Goal: Communication & Community: Answer question/provide support

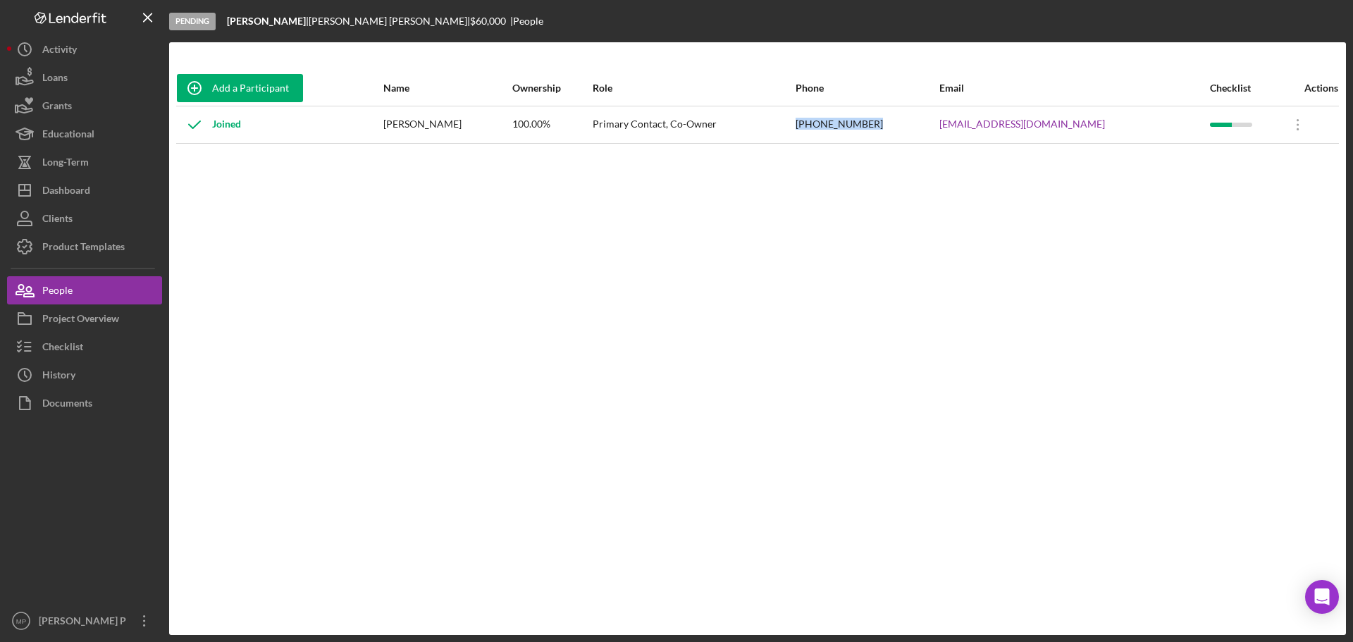
click at [929, 123] on div "[PHONE_NUMBER]" at bounding box center [867, 124] width 142 height 35
drag, startPoint x: 914, startPoint y: 122, endPoint x: 840, endPoint y: 120, distance: 74.0
click at [840, 120] on tr "Joined [PERSON_NAME] 100.00% Primary Contact, Co-Owner [PHONE_NUMBER] [EMAIL_AD…" at bounding box center [757, 124] width 1163 height 37
copy tr "[PHONE_NUMBER]"
click at [66, 345] on div "Checklist" at bounding box center [62, 349] width 41 height 32
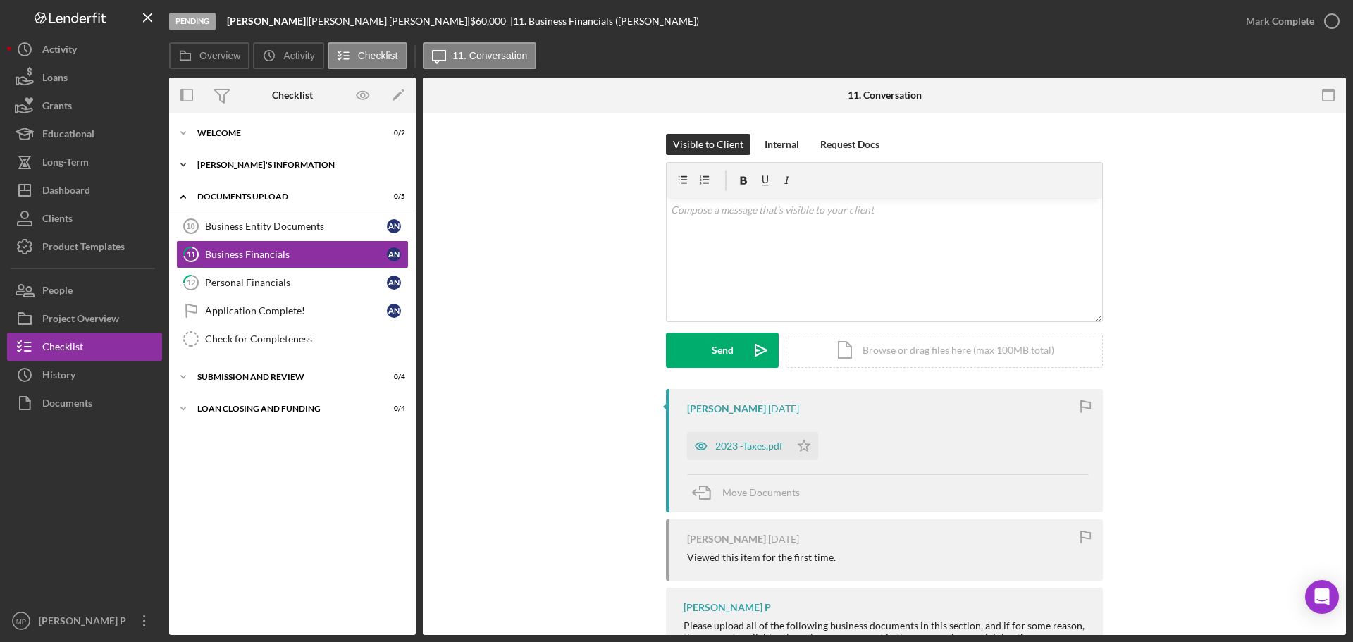
click at [263, 166] on div "[PERSON_NAME]'S INFORMATION" at bounding box center [297, 165] width 201 height 8
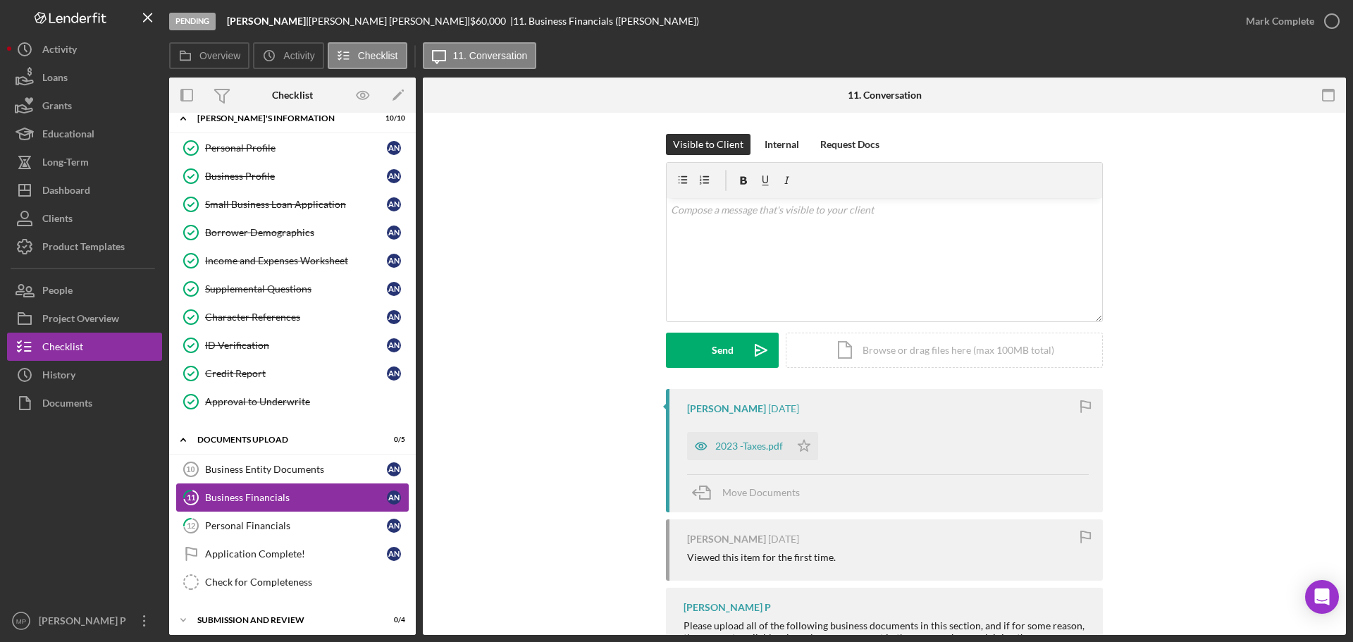
scroll to position [70, 0]
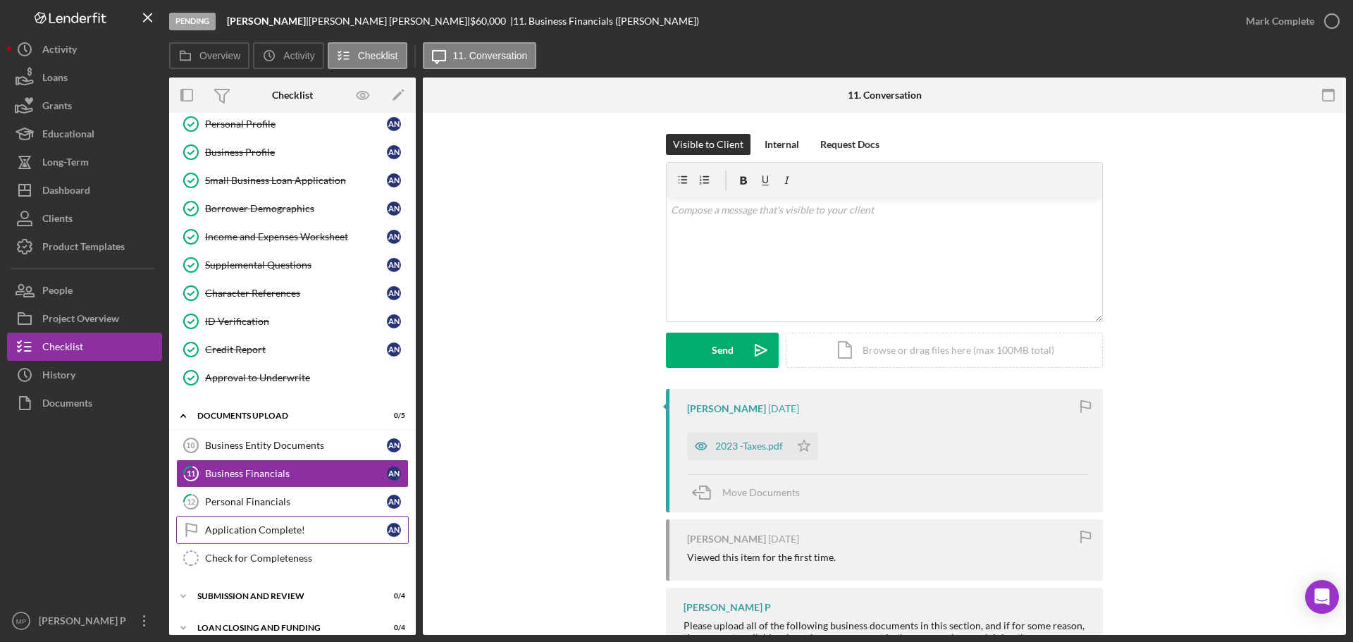
click at [283, 538] on link "Application Complete! Application Complete! A N" at bounding box center [292, 530] width 233 height 28
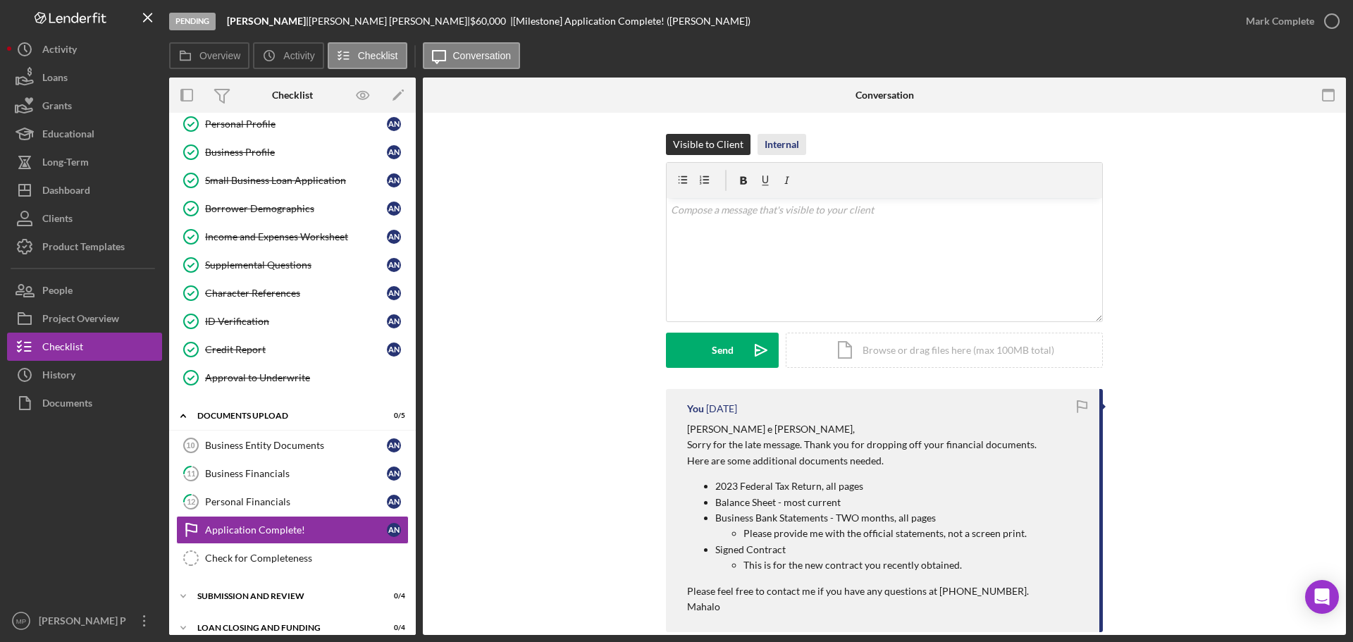
click at [779, 140] on div "Internal" at bounding box center [782, 144] width 35 height 21
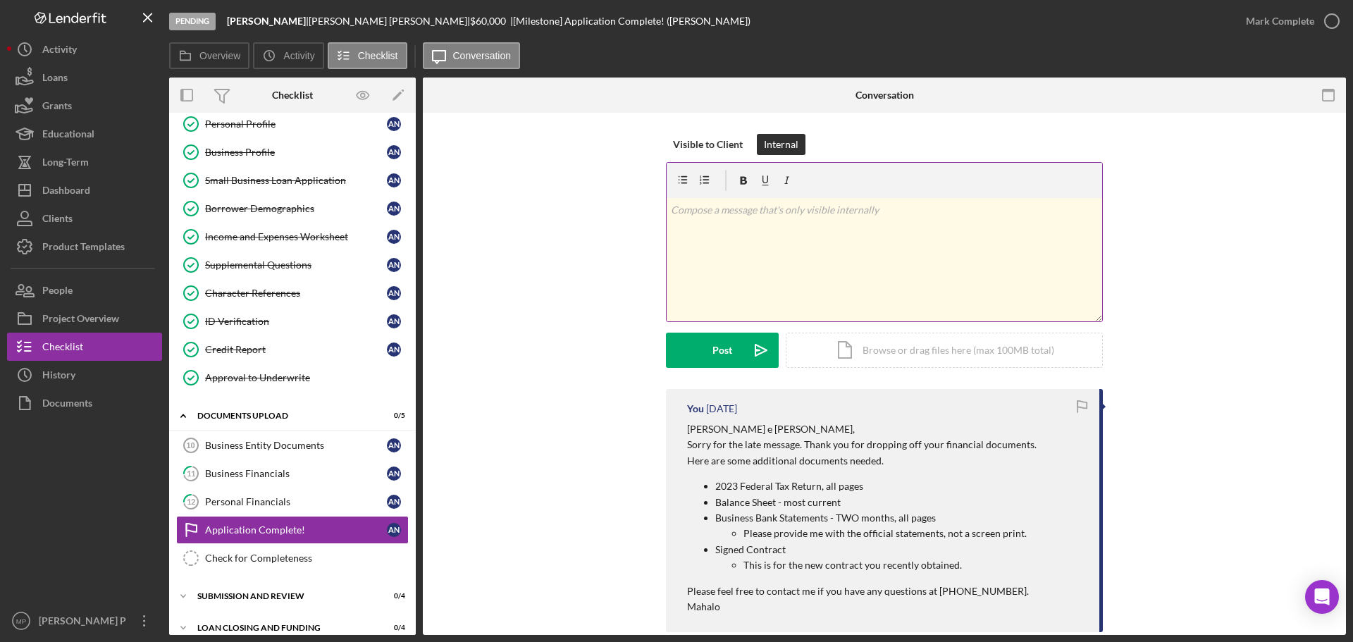
click at [753, 218] on div "v Color teal Color pink Remove color Add row above Add row below Add column bef…" at bounding box center [884, 259] width 435 height 123
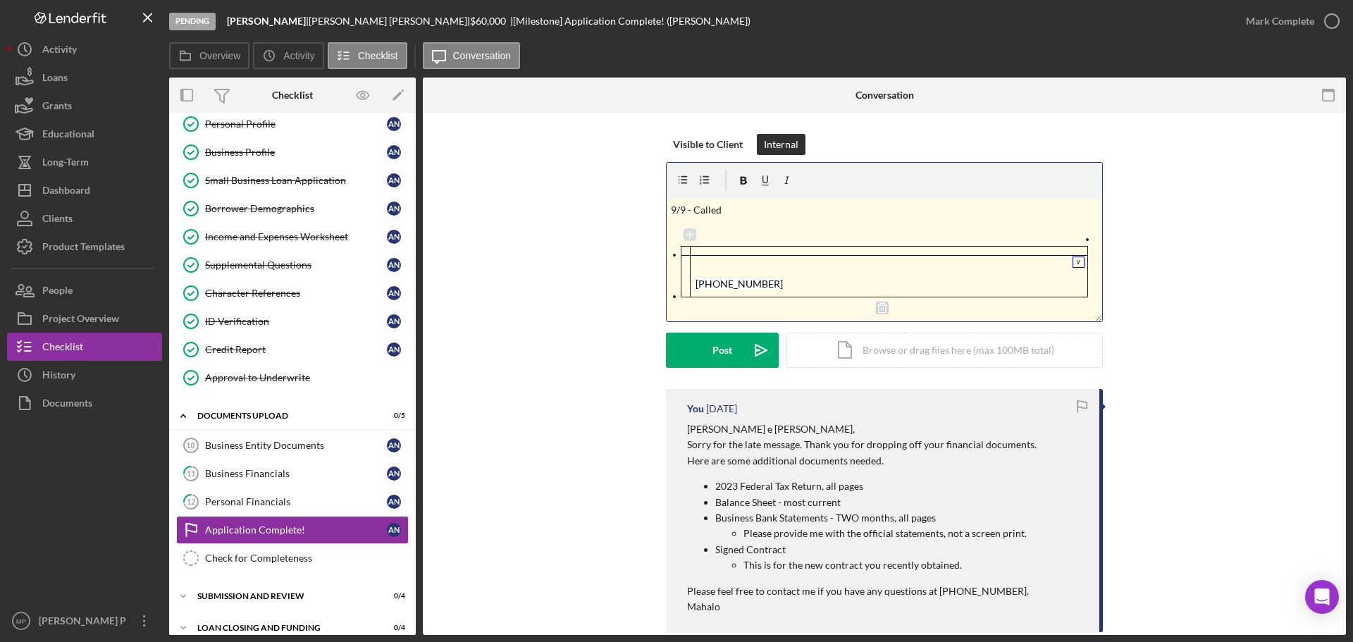
click at [746, 212] on p "9/9 - Called" at bounding box center [885, 210] width 428 height 16
click at [806, 266] on p "[PHONE_NUMBER]" at bounding box center [889, 277] width 388 height 32
click at [878, 311] on icon at bounding box center [882, 308] width 13 height 13
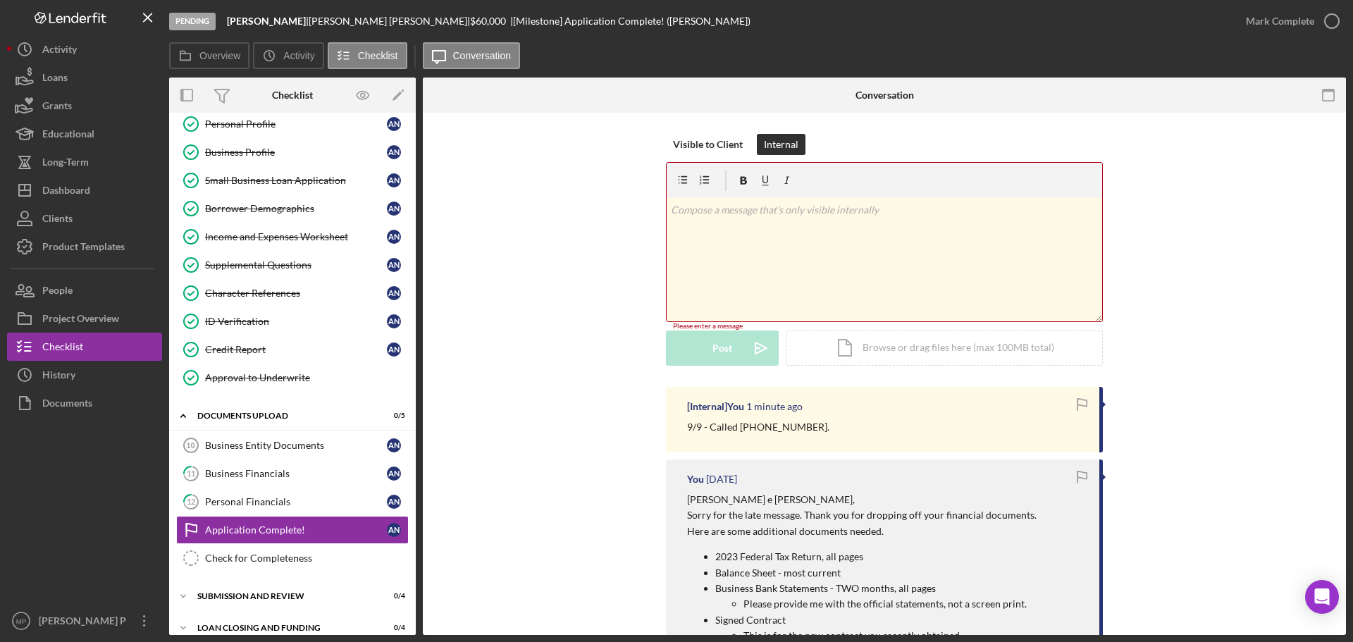
click at [722, 213] on p at bounding box center [885, 210] width 428 height 16
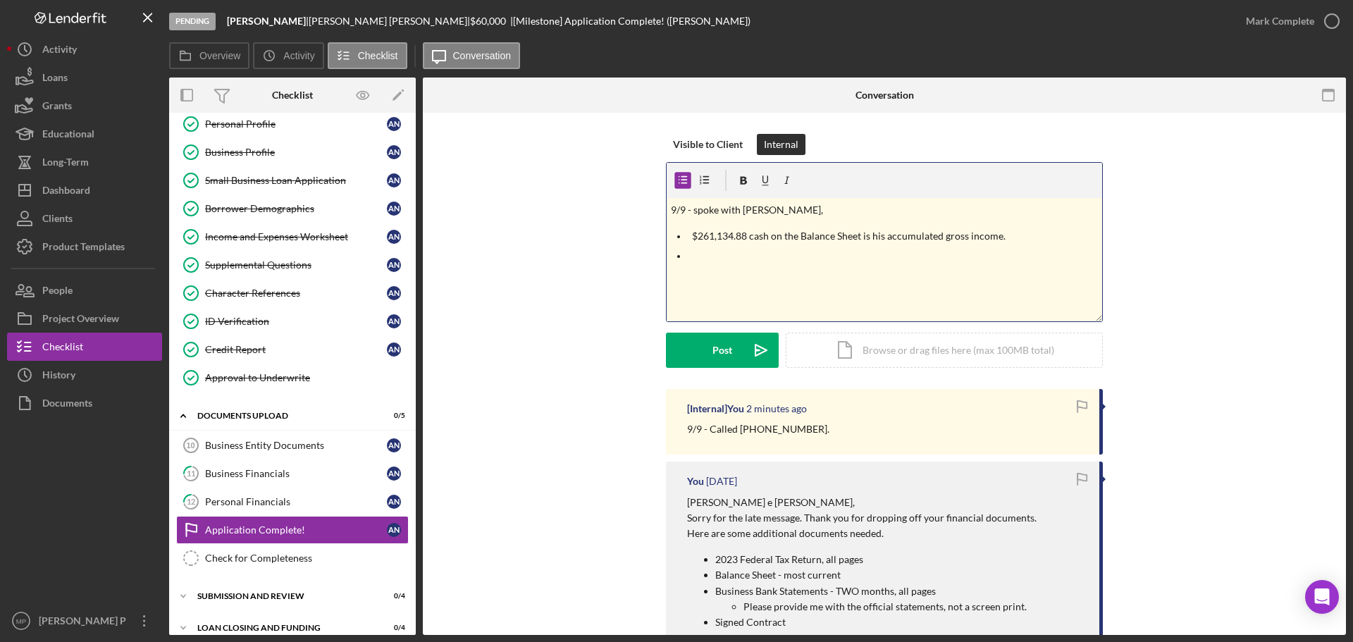
click at [697, 257] on p at bounding box center [895, 256] width 407 height 16
click at [790, 292] on p "Charged off $1,853 in [DATE] and $2,911 in [DATE] are due to hacking. He is una…" at bounding box center [895, 284] width 407 height 32
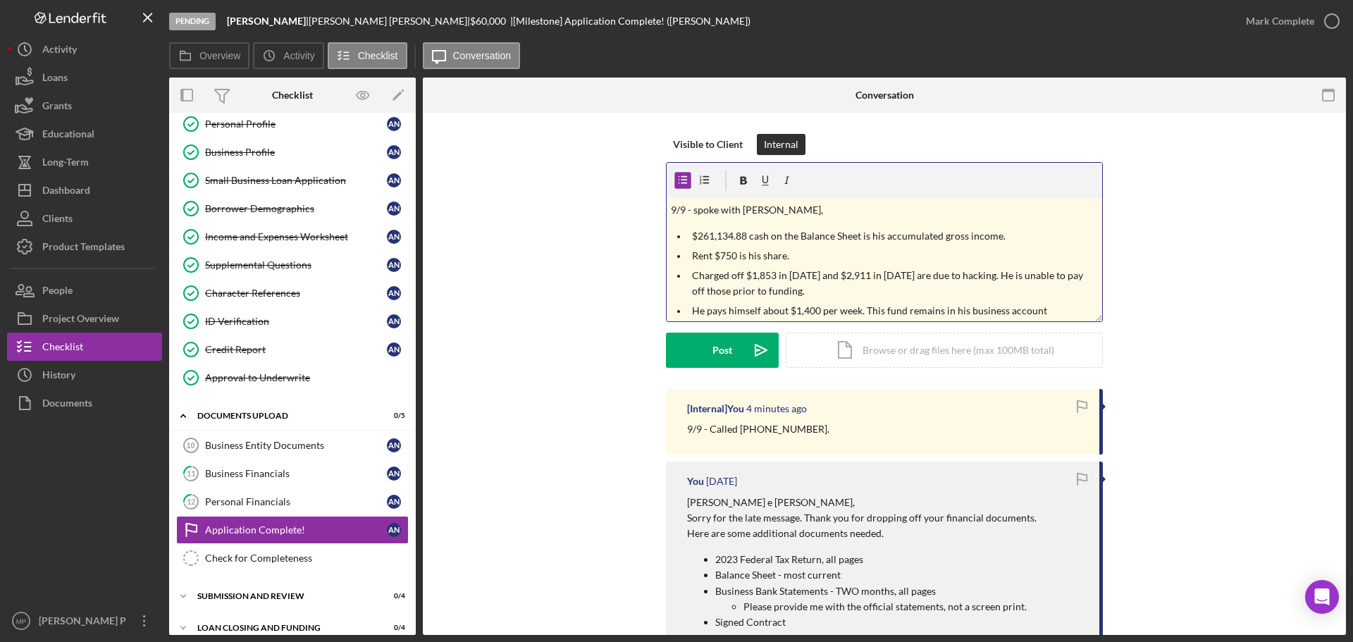
click at [1054, 312] on p "He pays himself about $1,400 per week. This fund remains in his business account" at bounding box center [895, 311] width 407 height 16
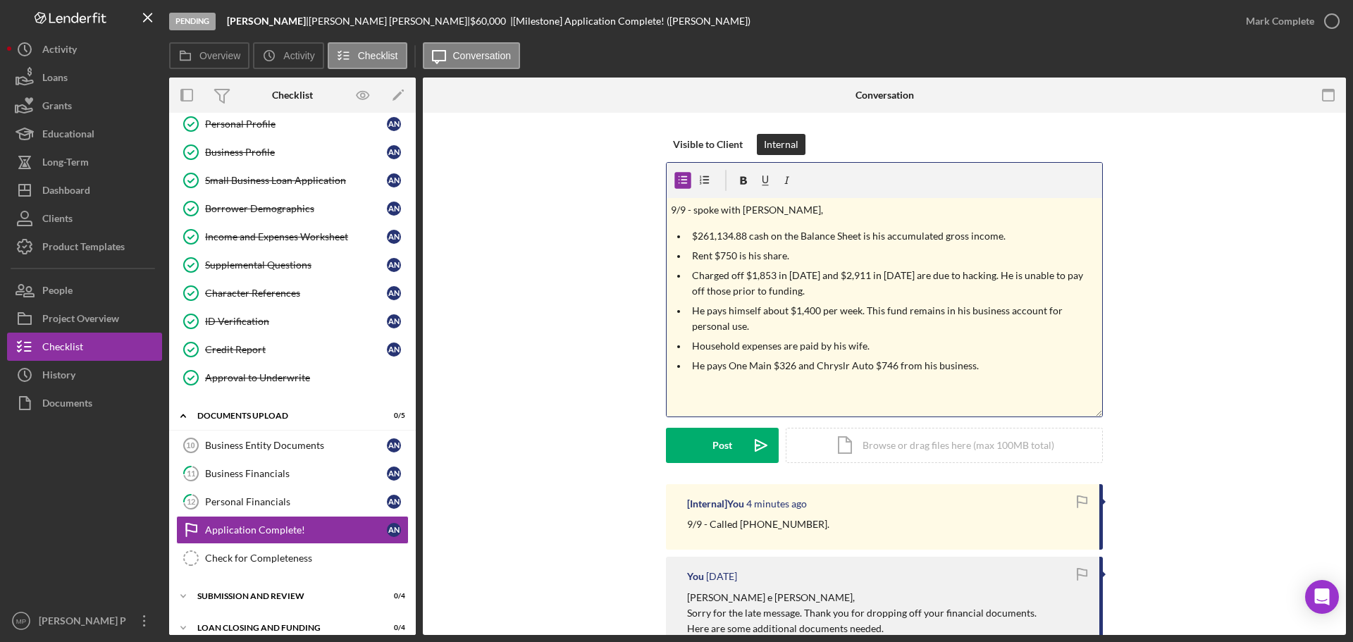
drag, startPoint x: 1096, startPoint y: 319, endPoint x: 1100, endPoint y: 414, distance: 95.9
click at [1100, 414] on div "v Color teal Color pink Remove color Add row above Add row below Add column bef…" at bounding box center [884, 289] width 437 height 255
click at [715, 445] on div "Post" at bounding box center [722, 445] width 20 height 35
